Goal: Information Seeking & Learning: Learn about a topic

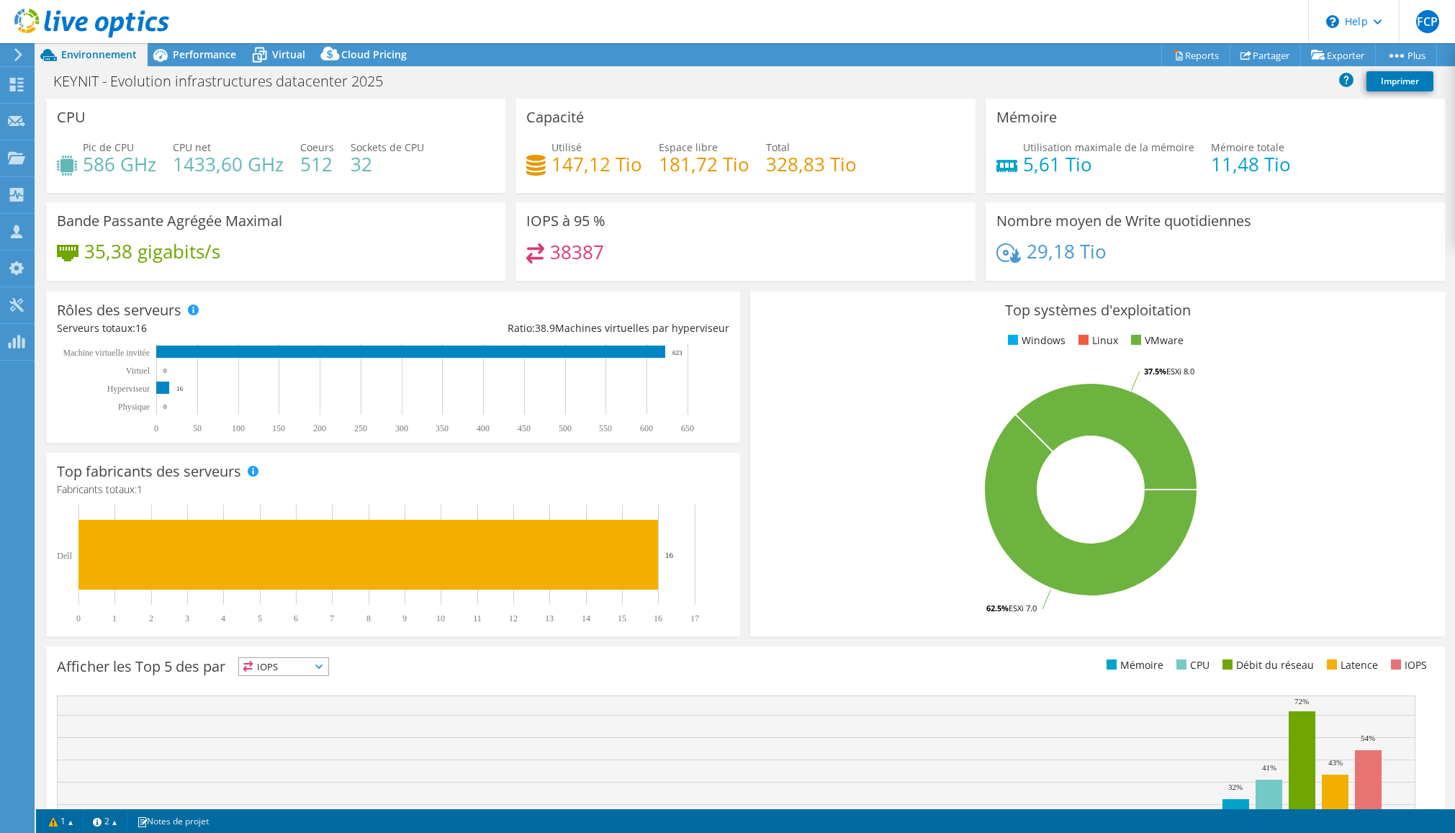
select select "USD"
click at [199, 54] on span "Performance" at bounding box center [204, 55] width 63 height 14
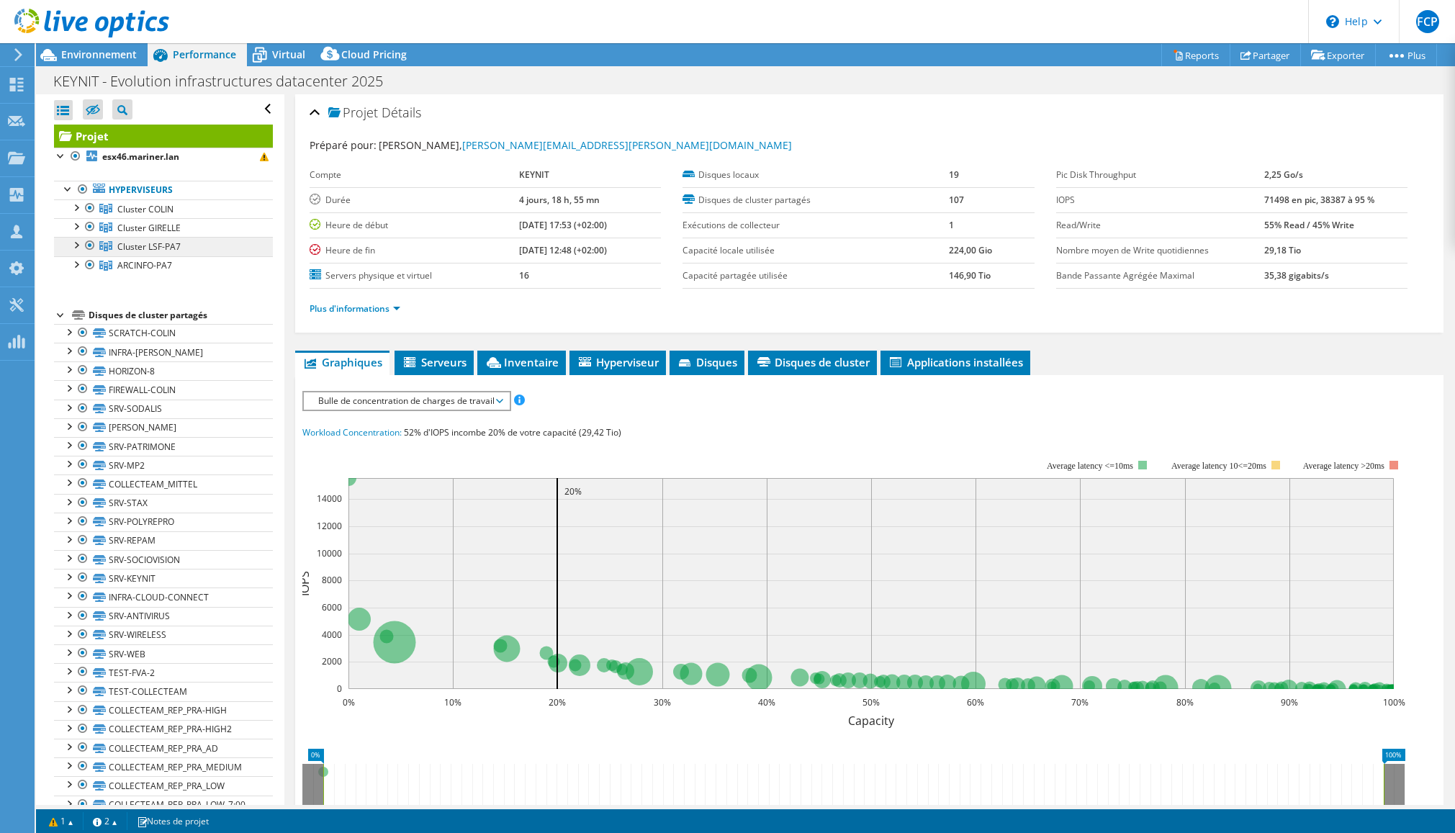
click at [137, 242] on span "Cluster LSF-PA7" at bounding box center [148, 247] width 63 height 12
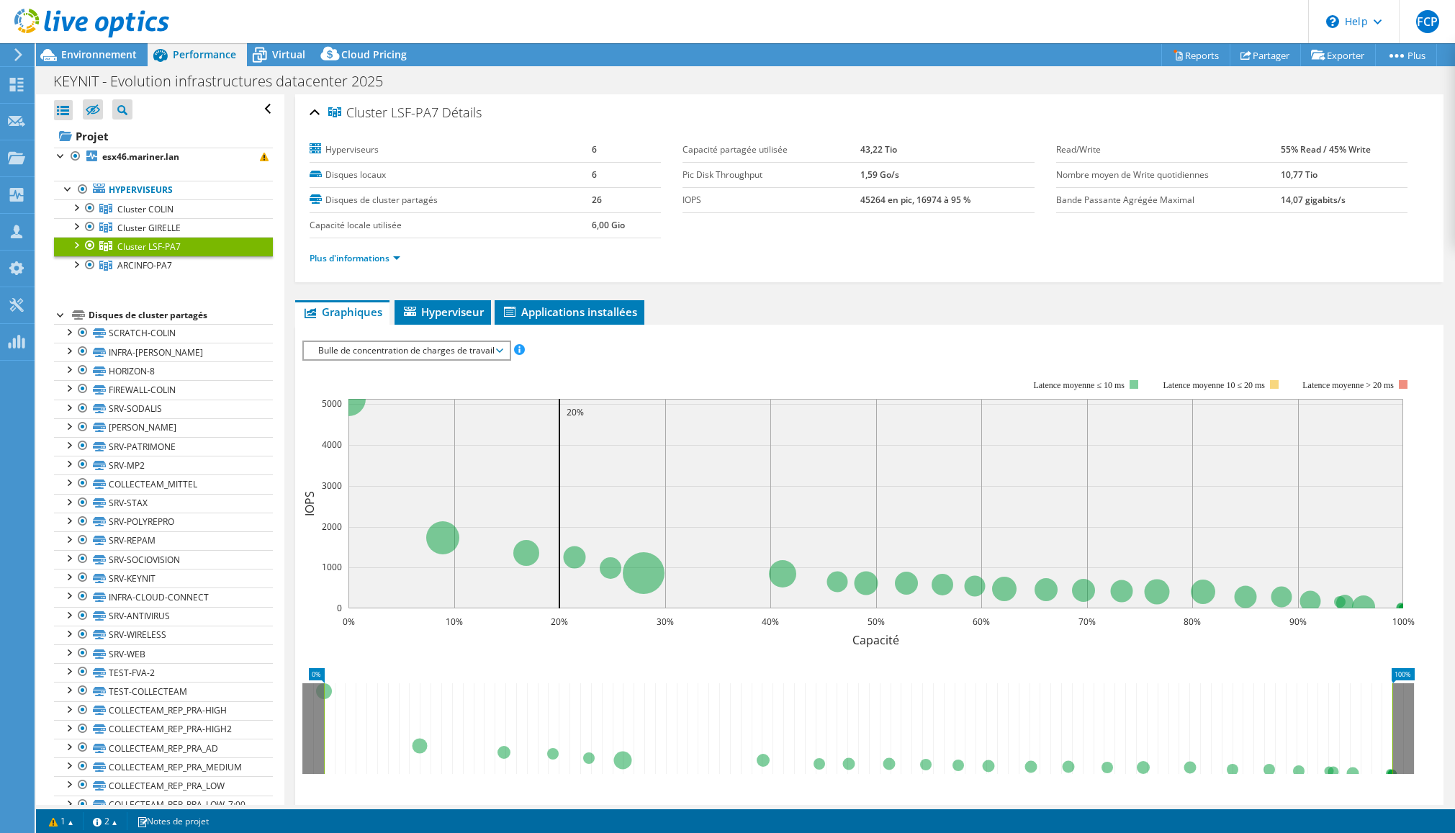
click at [73, 245] on div at bounding box center [75, 244] width 14 height 14
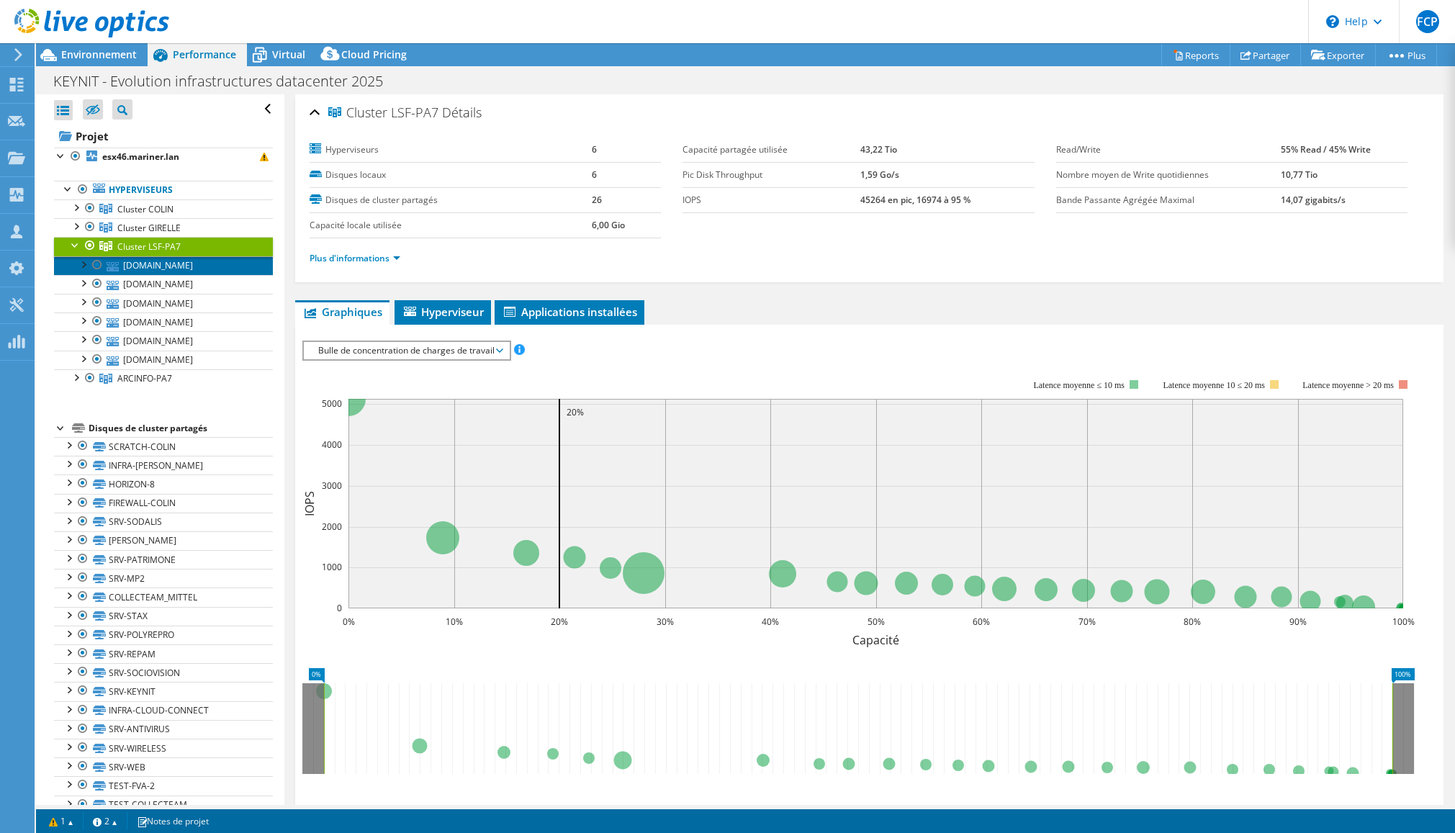
click at [195, 269] on link "[DOMAIN_NAME]" at bounding box center [163, 265] width 219 height 19
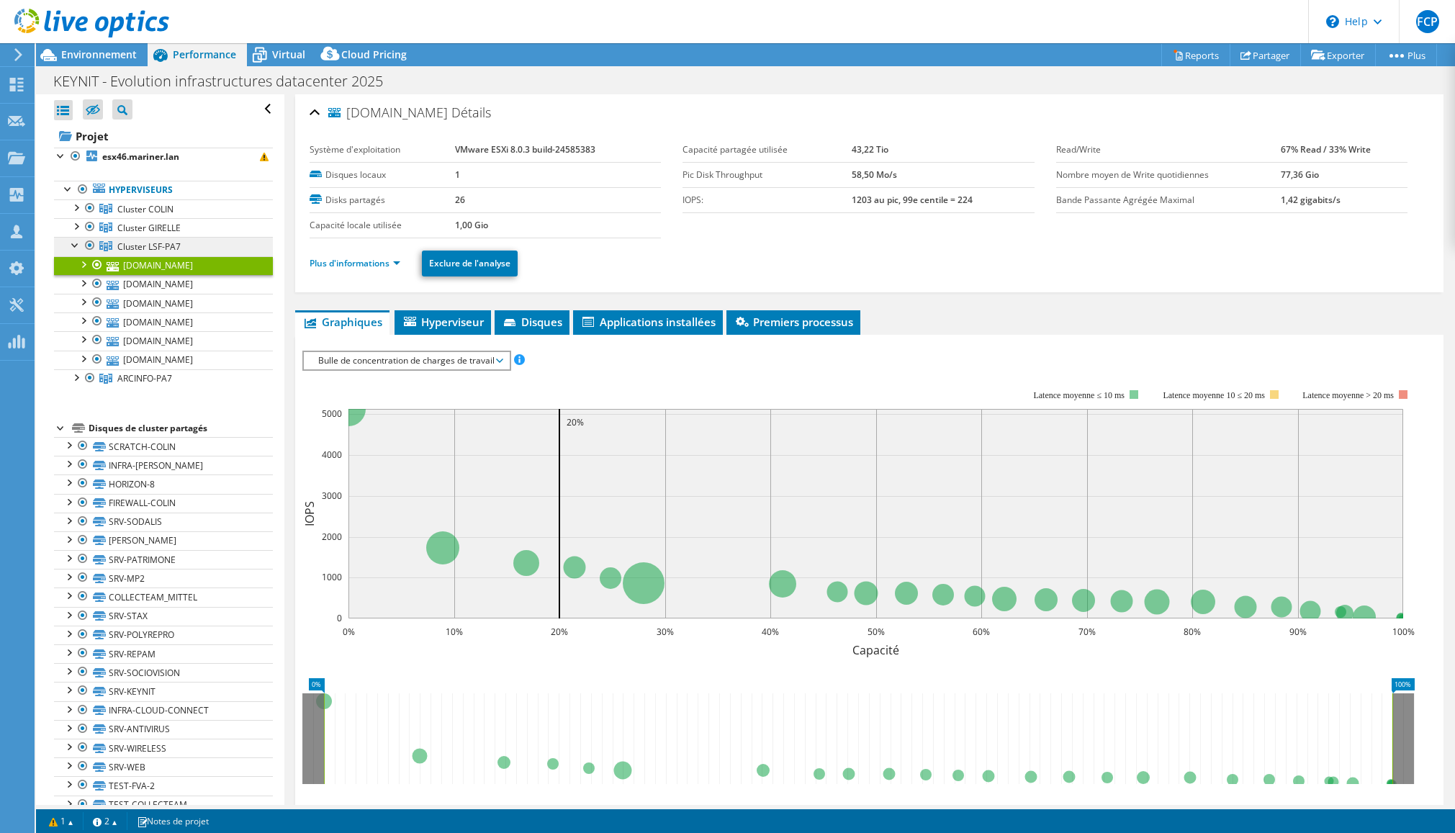
click at [138, 247] on span "Cluster LSF-PA7" at bounding box center [148, 247] width 63 height 12
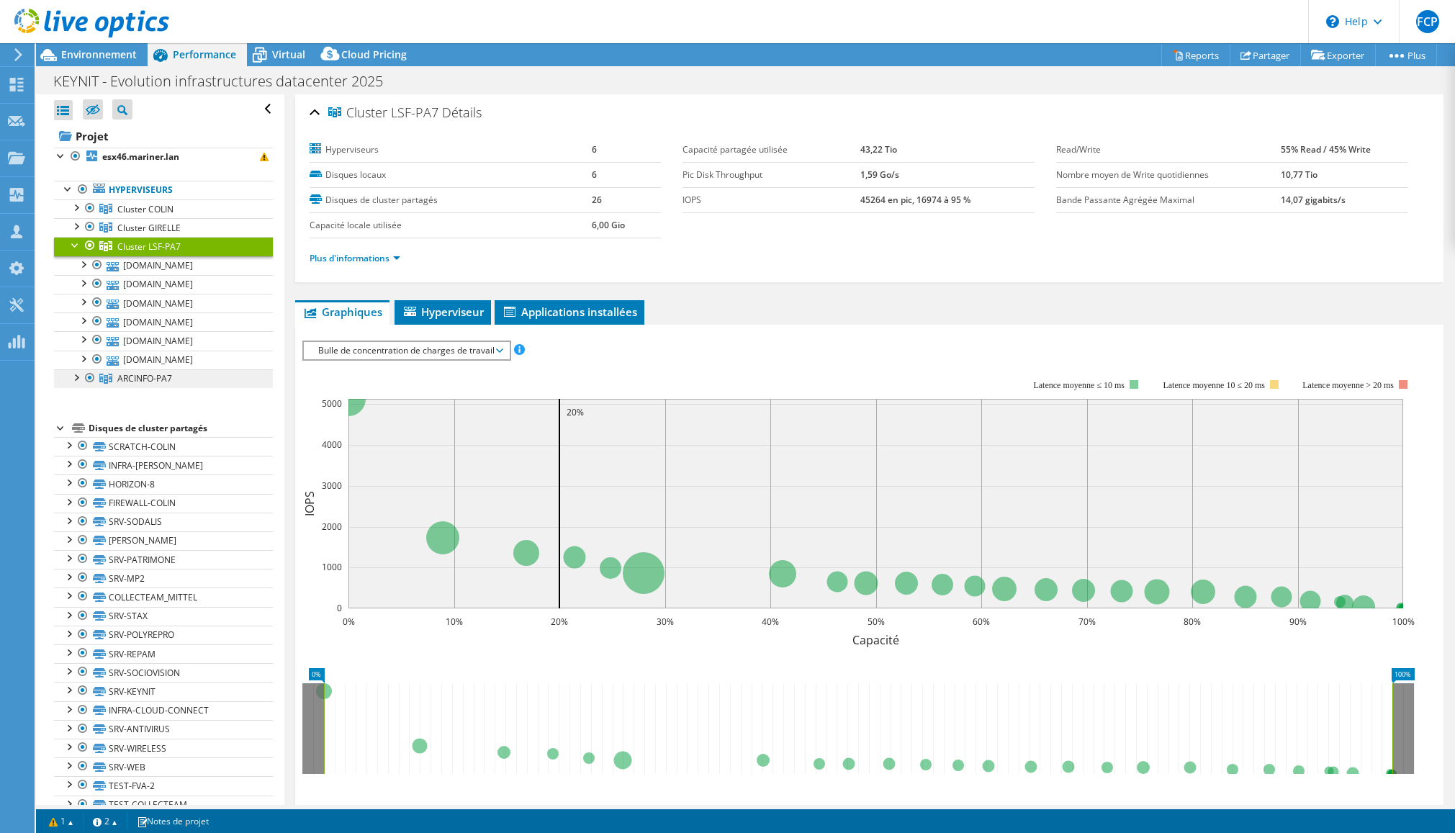
click at [148, 378] on span "ARCINFO-PA7" at bounding box center [144, 378] width 55 height 12
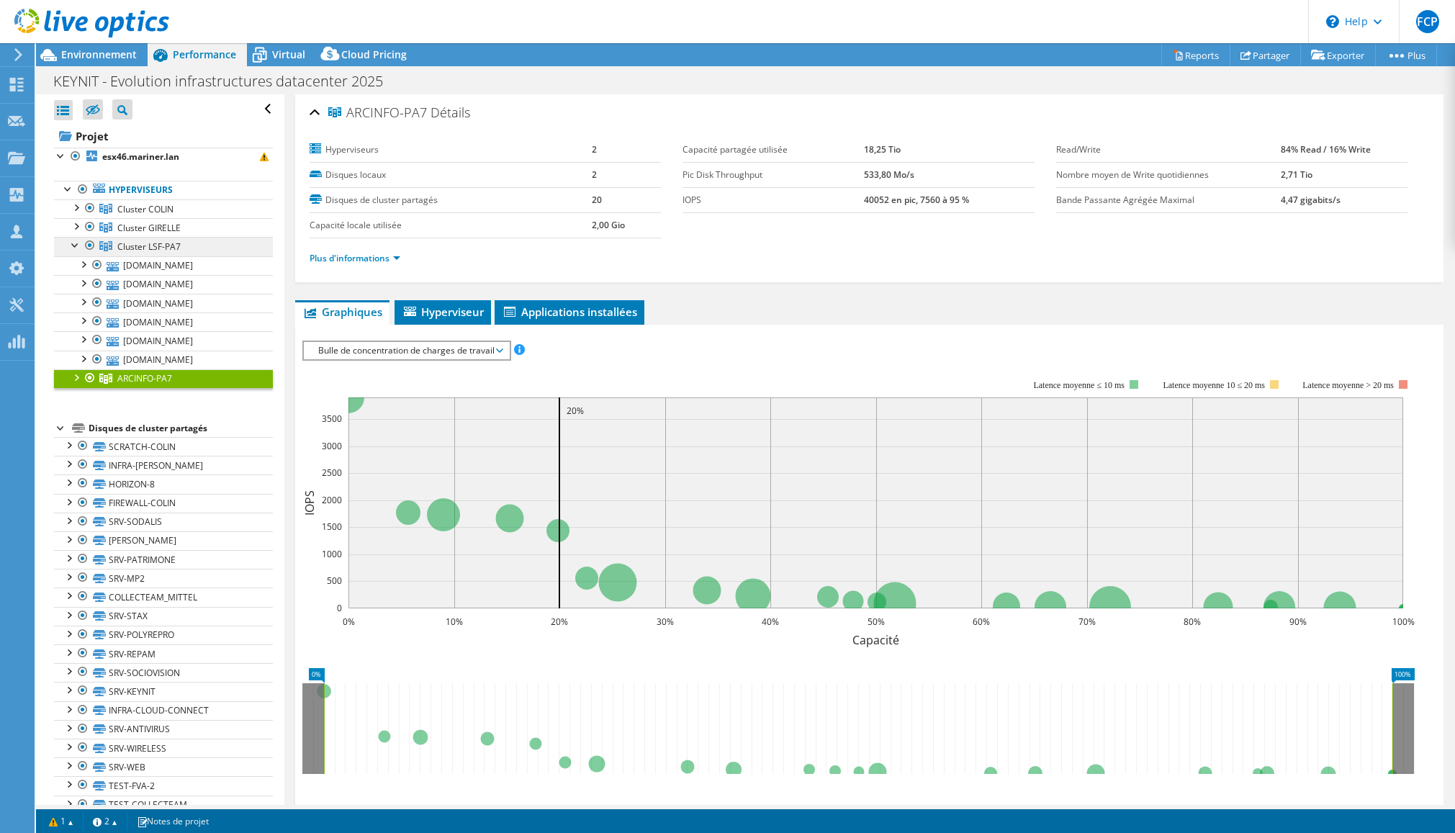
click at [140, 246] on span "Cluster LSF-PA7" at bounding box center [148, 247] width 63 height 12
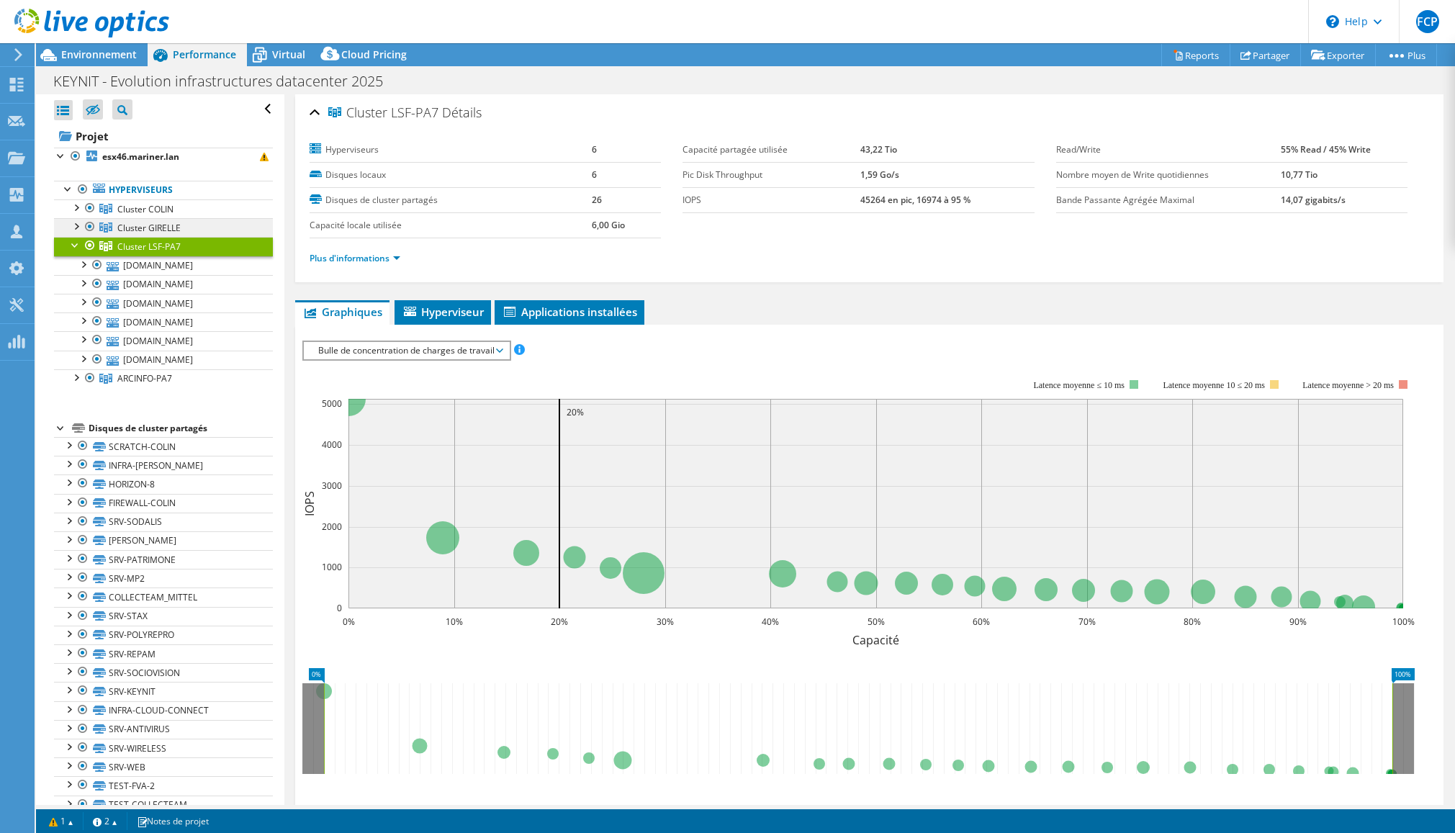
click at [130, 226] on span "Cluster GIRELLE" at bounding box center [148, 228] width 63 height 12
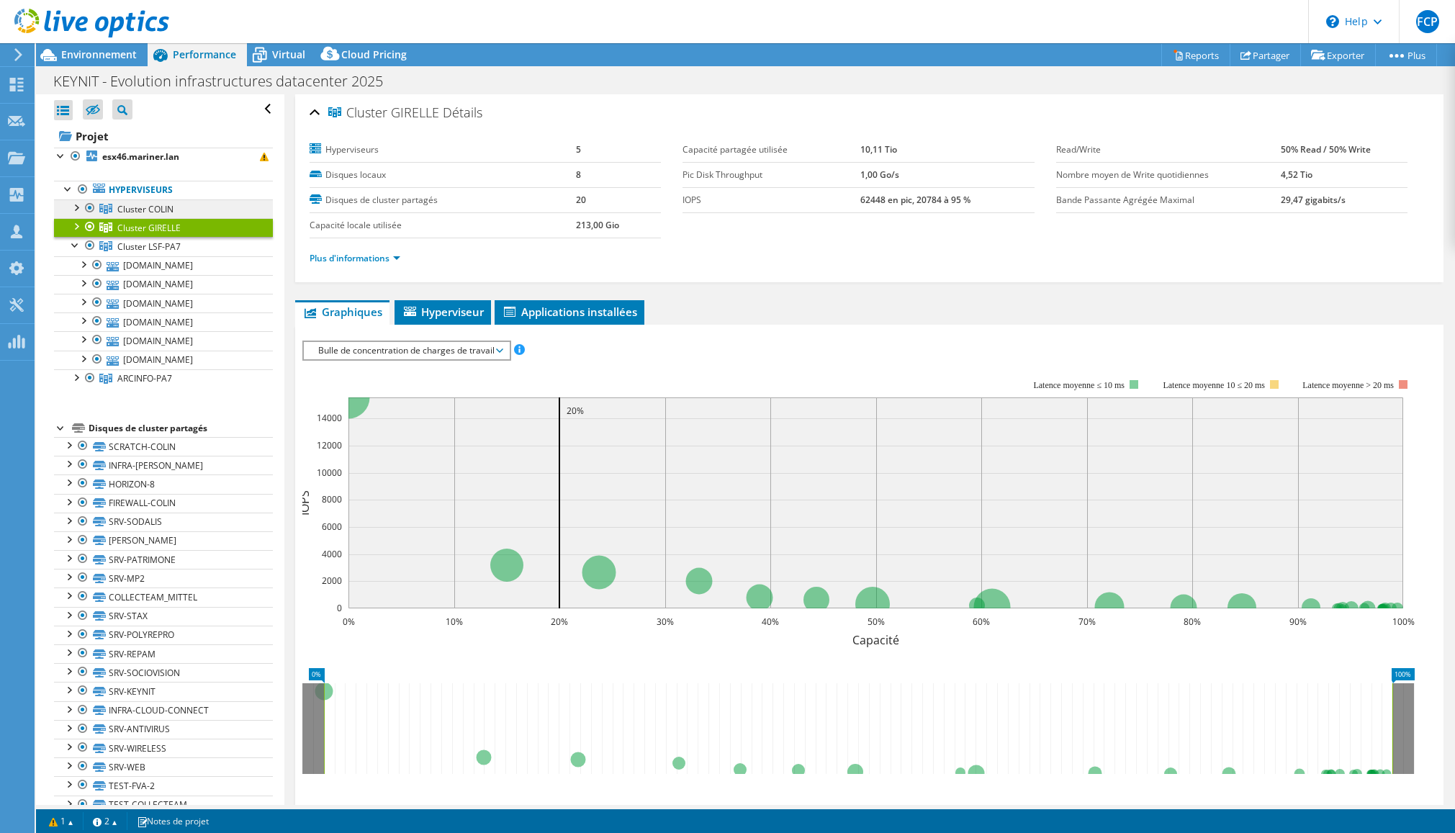
click at [139, 200] on link "Cluster COLIN" at bounding box center [163, 208] width 219 height 19
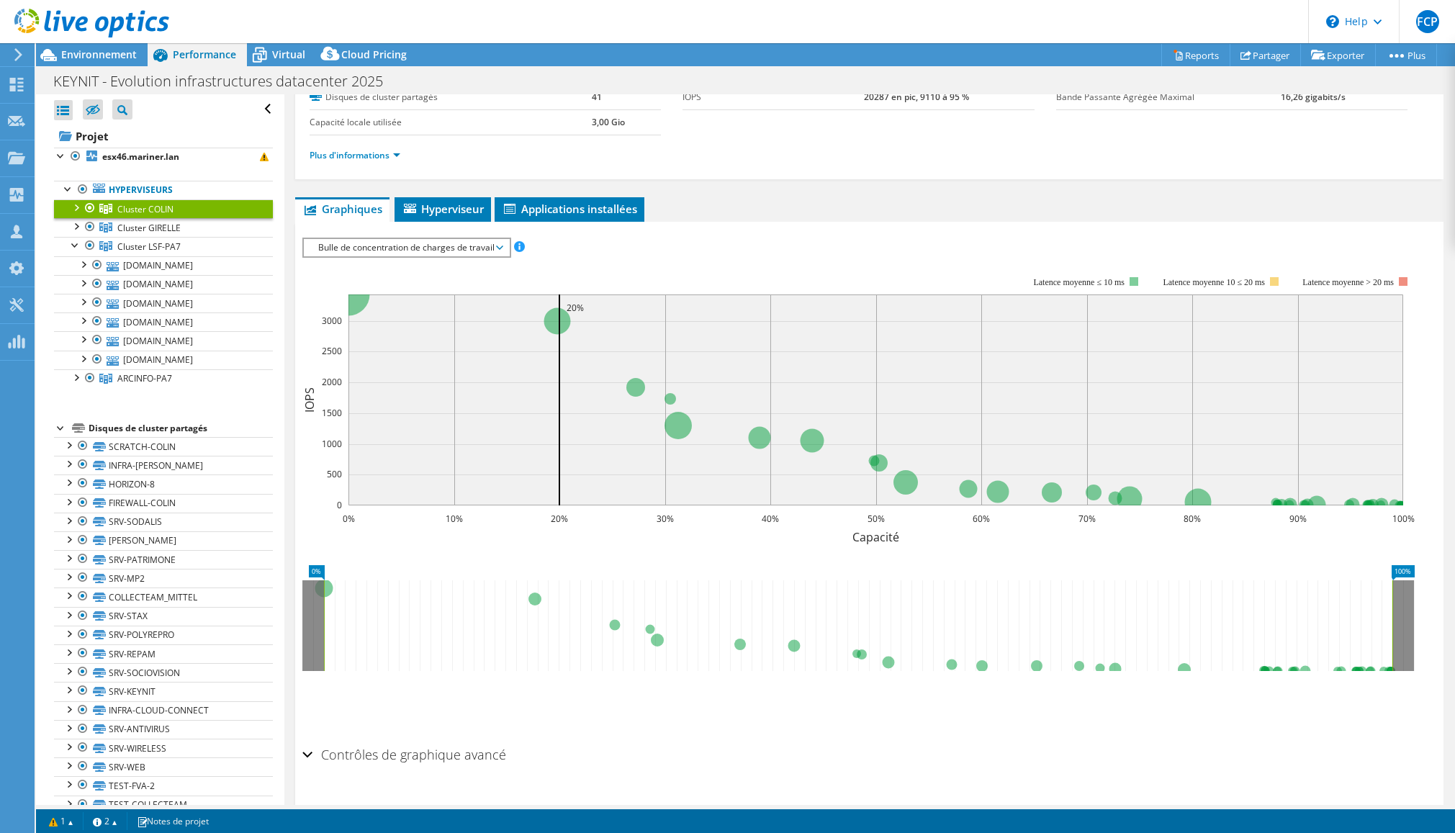
scroll to position [138, 0]
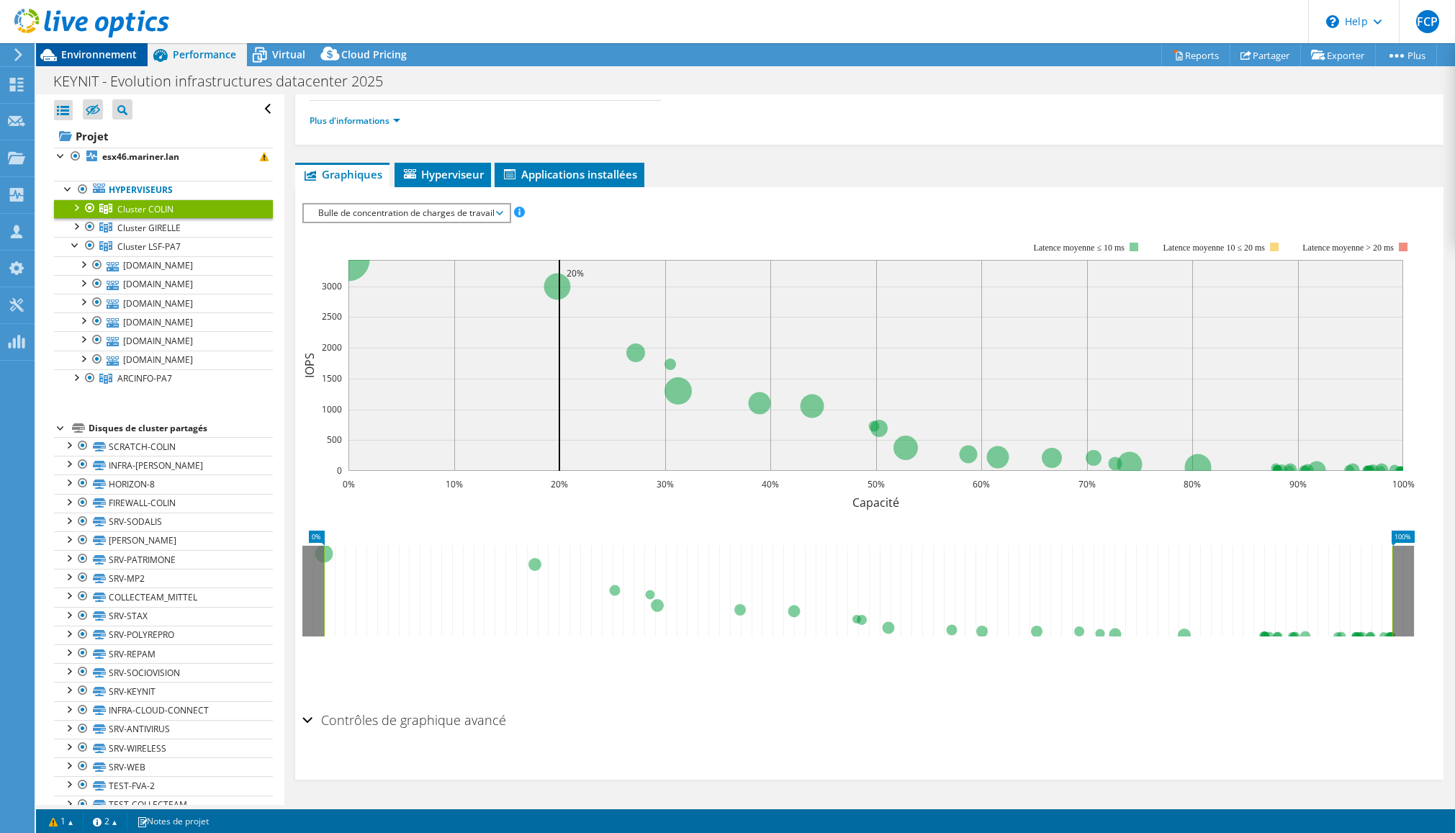
click at [99, 49] on span "Environnement" at bounding box center [99, 55] width 76 height 14
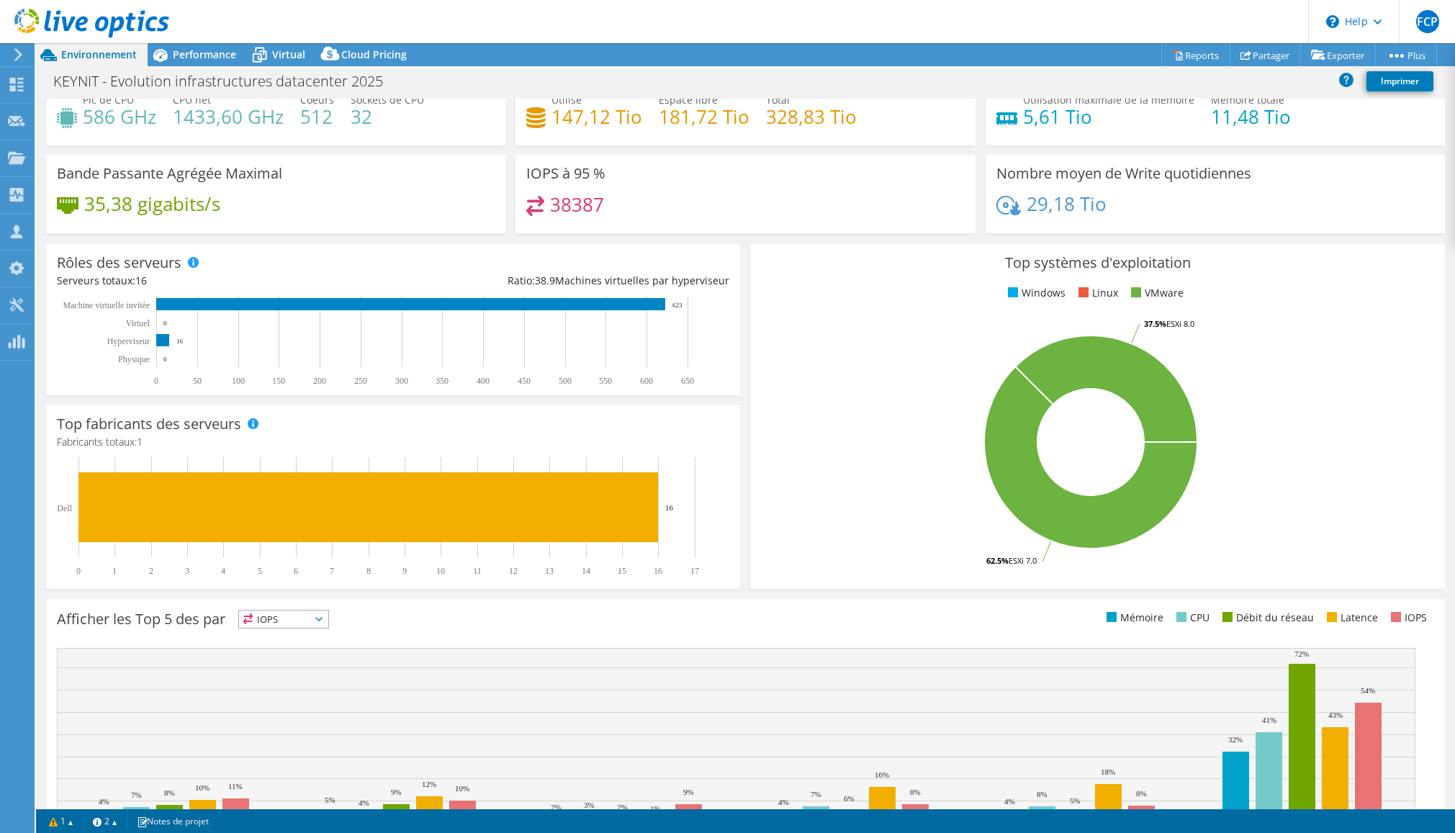
scroll to position [128, 0]
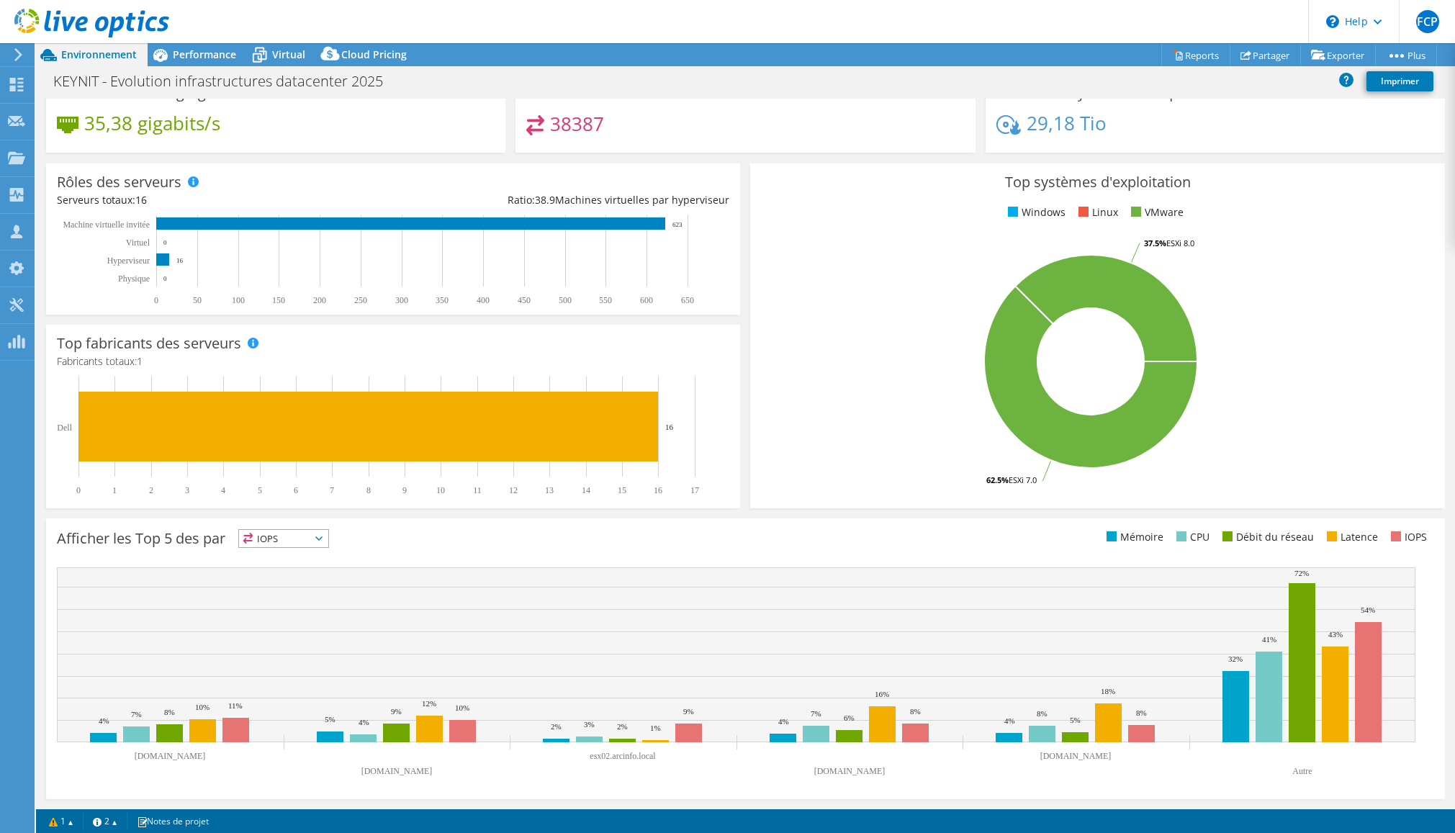
click at [308, 543] on span "IOPS" at bounding box center [283, 538] width 89 height 17
click at [282, 581] on li "Mémoire" at bounding box center [283, 577] width 89 height 20
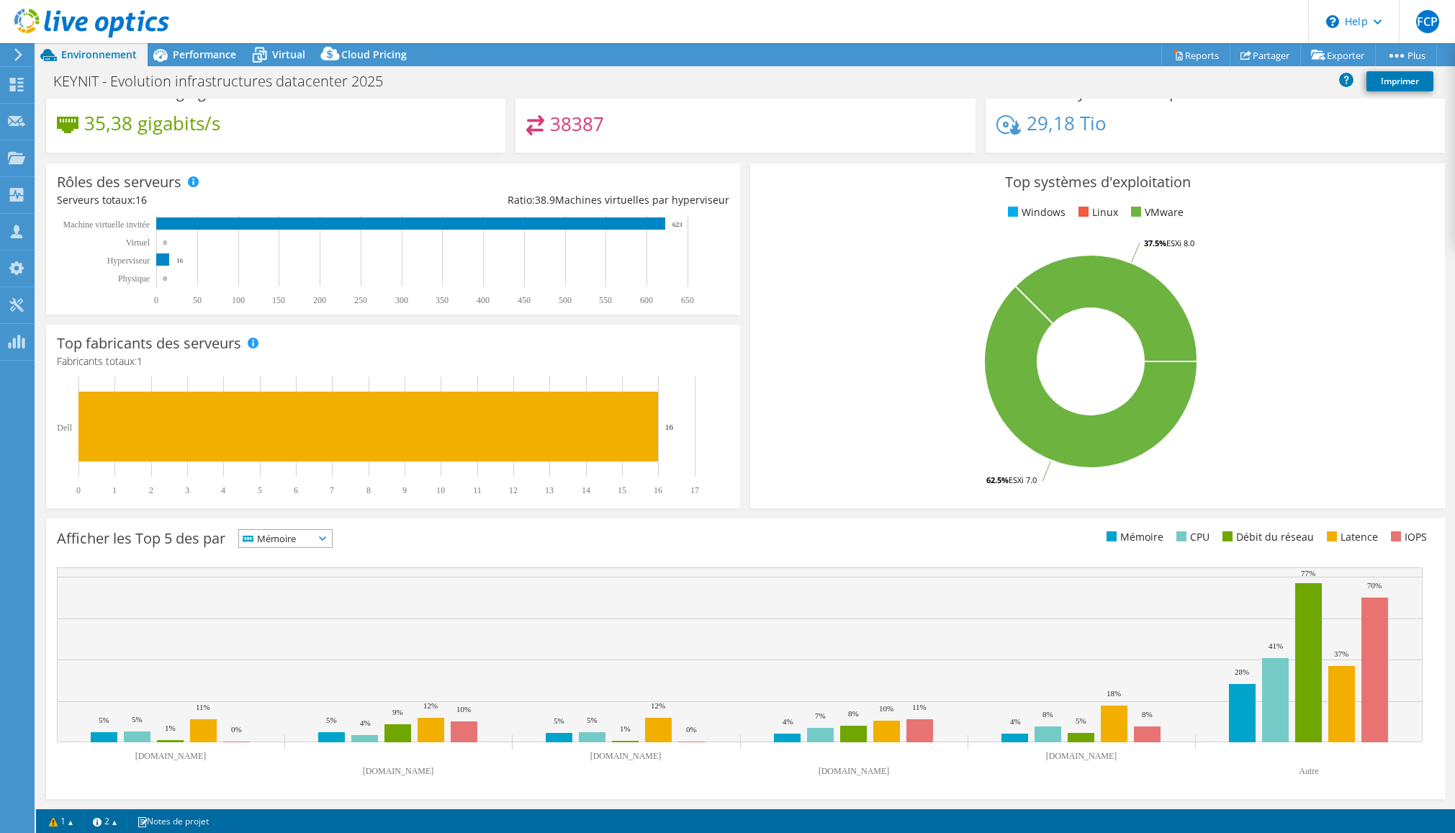
click at [311, 541] on span "Mémoire" at bounding box center [276, 538] width 75 height 17
click at [261, 596] on li "CPU" at bounding box center [285, 598] width 93 height 20
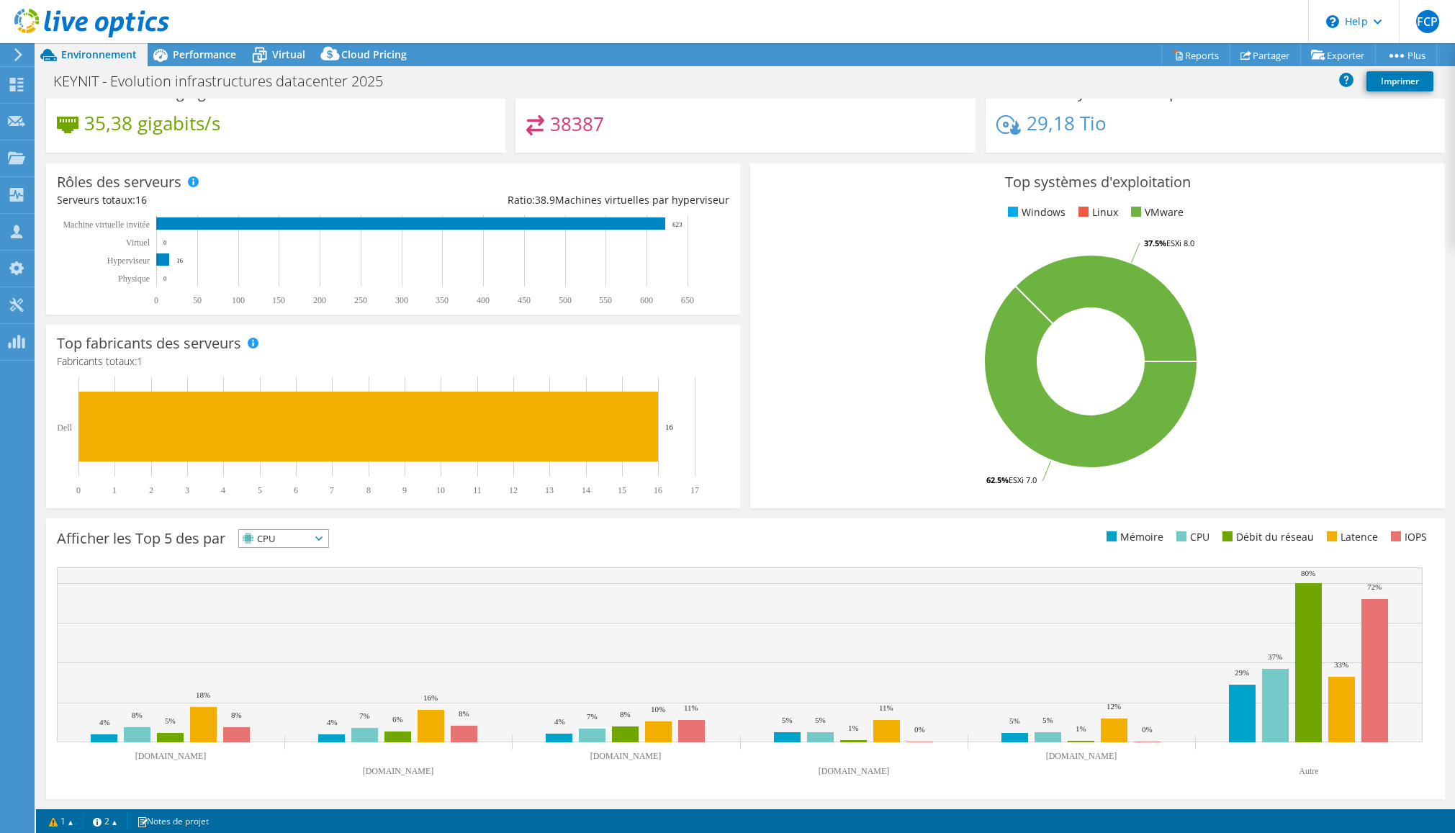
click at [284, 537] on span "CPU" at bounding box center [274, 538] width 71 height 17
click at [272, 614] on li "Débit du réseau" at bounding box center [283, 618] width 89 height 20
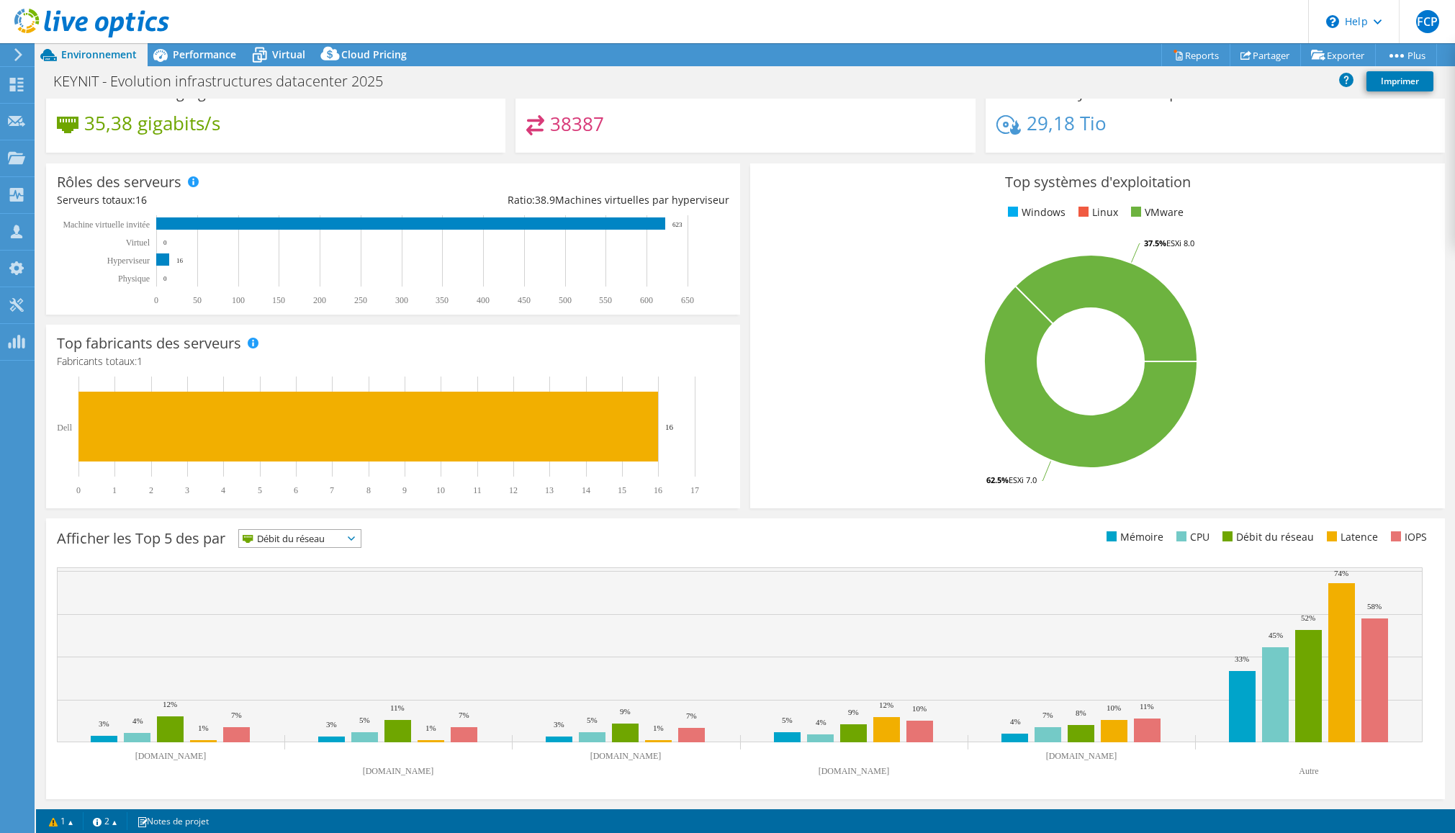
click at [305, 539] on span "Débit du réseau" at bounding box center [291, 538] width 104 height 17
click at [288, 632] on li "Latence" at bounding box center [300, 638] width 122 height 20
